Goal: Transaction & Acquisition: Download file/media

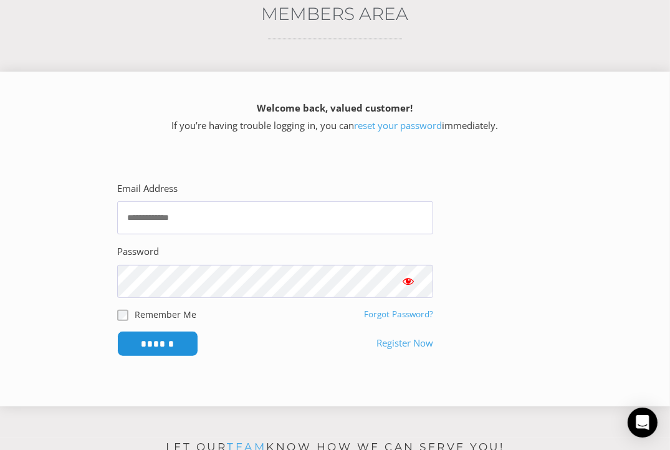
scroll to position [374, 0]
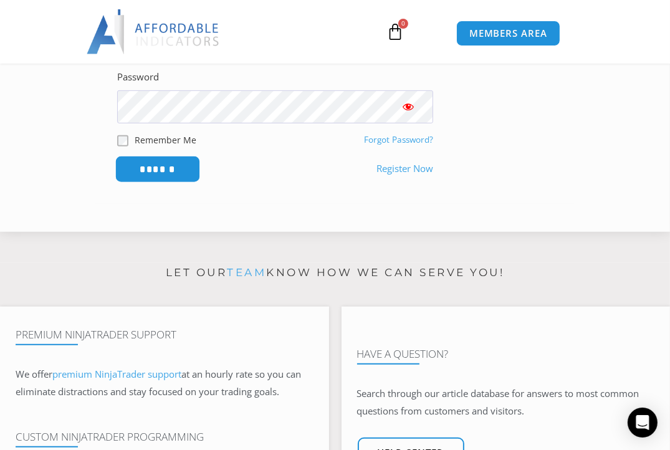
type input "**********"
click at [161, 170] on input "******" at bounding box center [157, 169] width 85 height 27
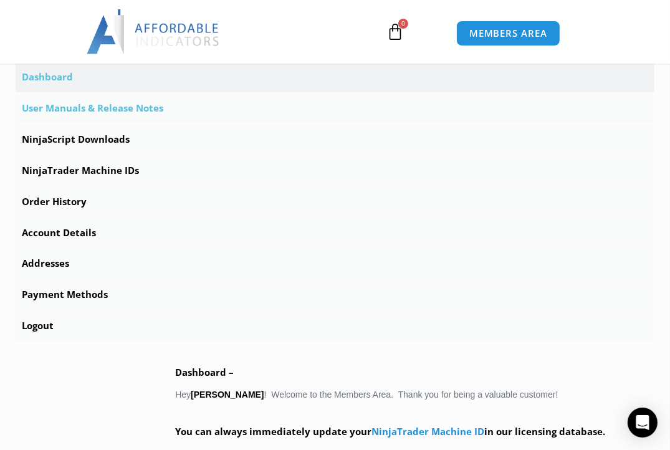
scroll to position [311, 0]
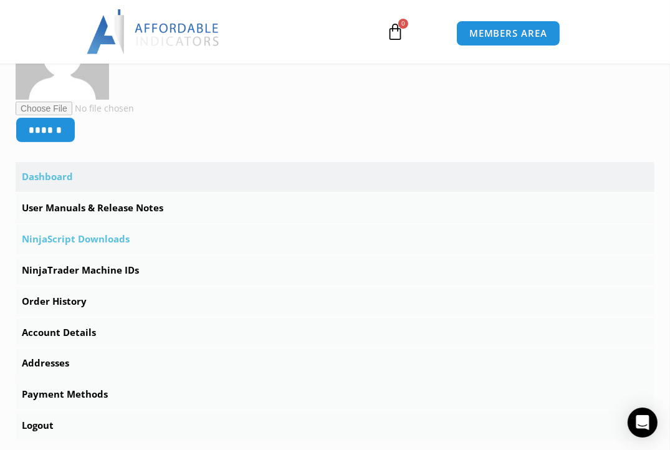
click at [105, 237] on link "NinjaScript Downloads" at bounding box center [335, 239] width 639 height 30
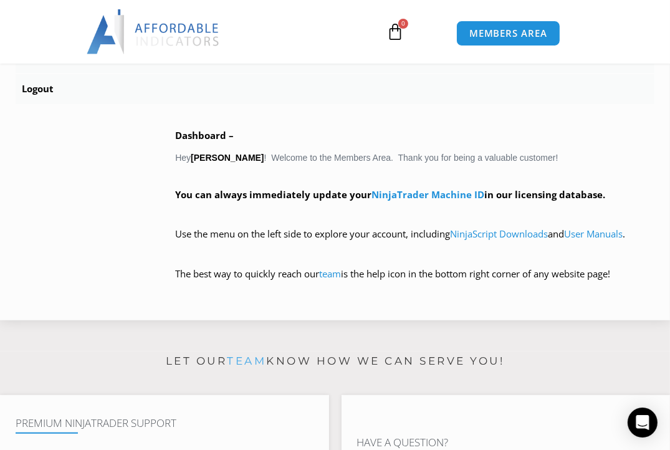
scroll to position [685, 0]
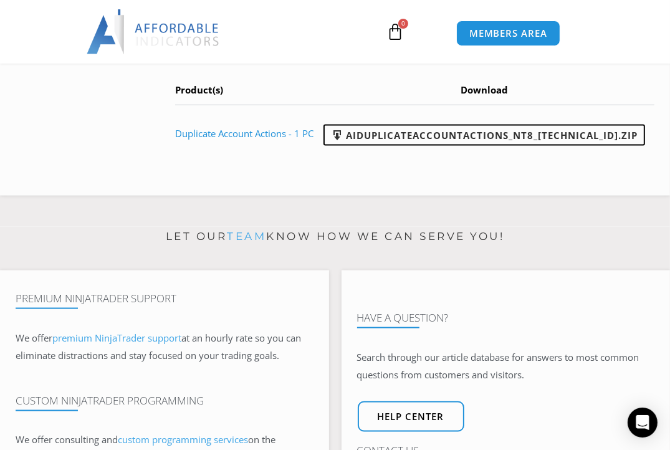
scroll to position [1121, 0]
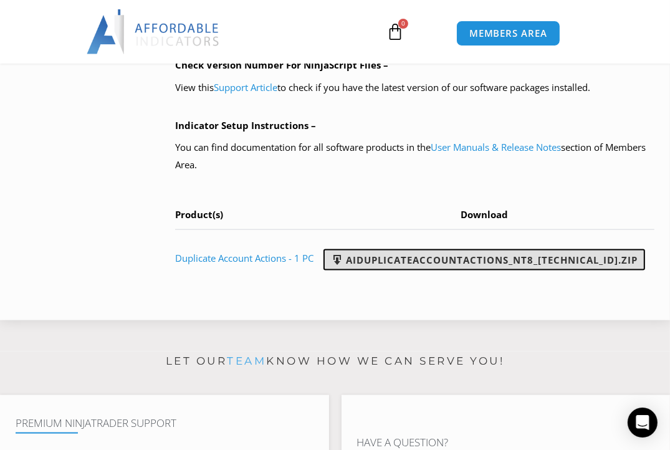
click at [546, 252] on link "AIDuplicateAccountActions_NT8_25.2.5.1.zip" at bounding box center [483, 259] width 321 height 21
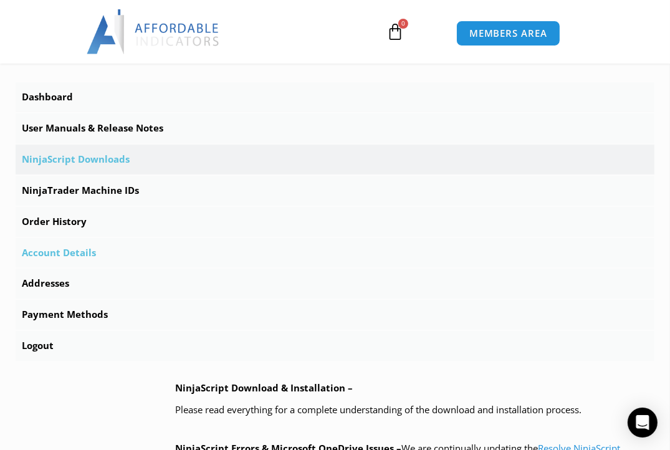
scroll to position [311, 0]
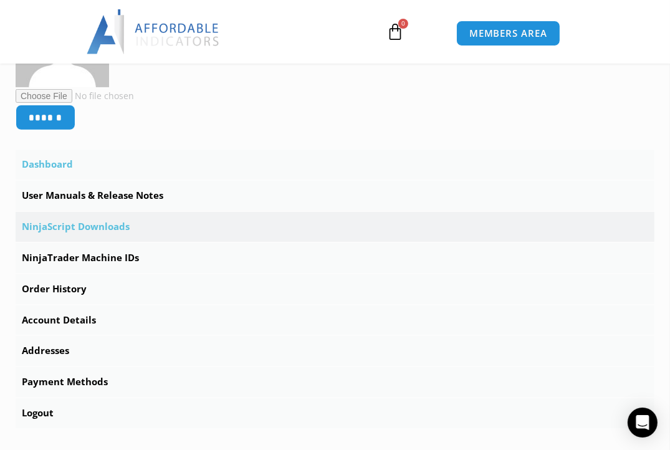
click at [42, 162] on link "Dashboard" at bounding box center [335, 165] width 639 height 30
click at [63, 167] on link "Dashboard" at bounding box center [335, 165] width 639 height 30
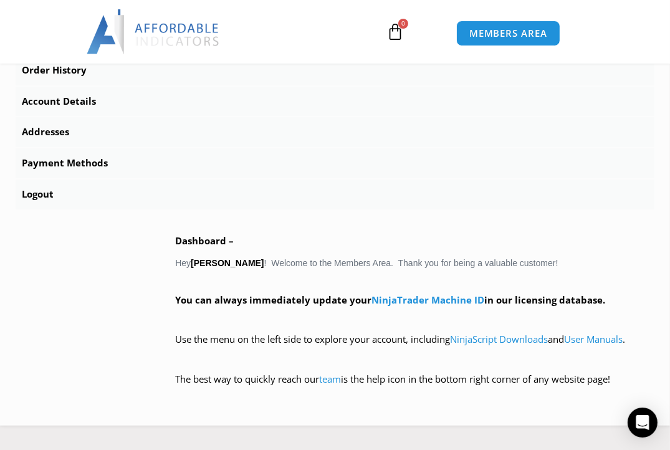
scroll to position [561, 0]
